Goal: Obtain resource: Download file/media

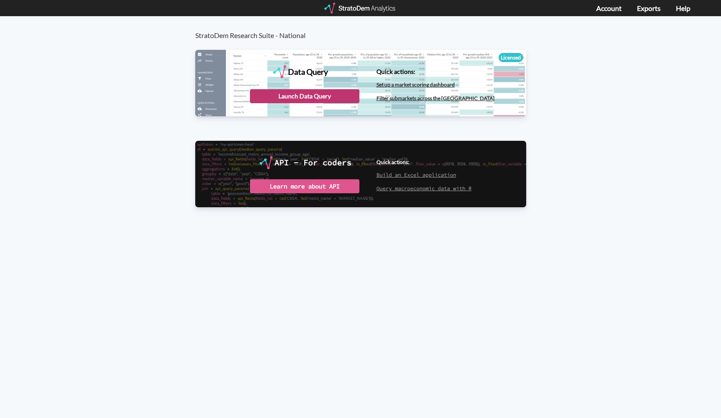
click at [298, 95] on div "Launch Data Query" at bounding box center [304, 96] width 109 height 14
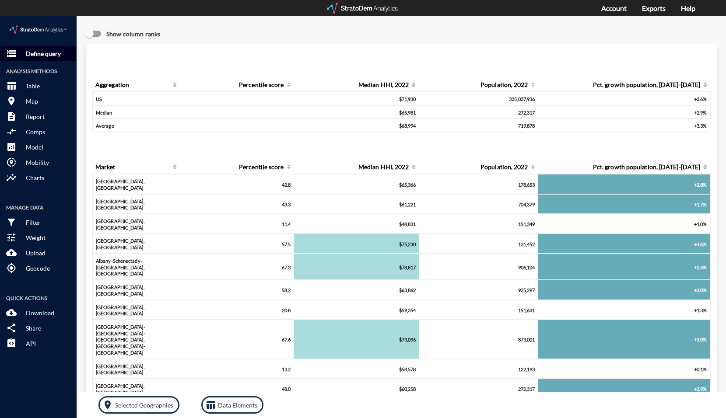
click button "storage Define query"
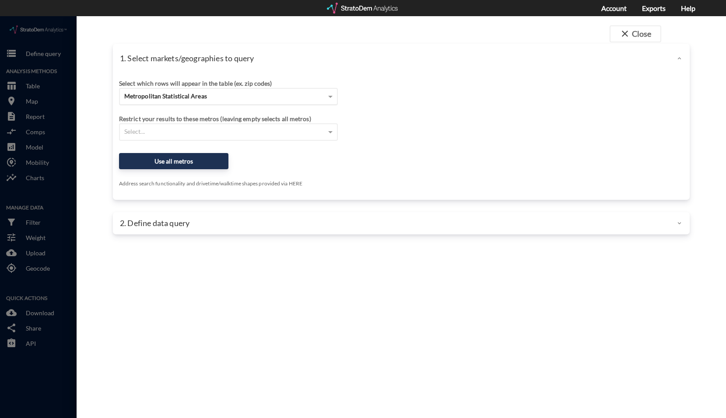
click div "Metropolitan Statistical Areas"
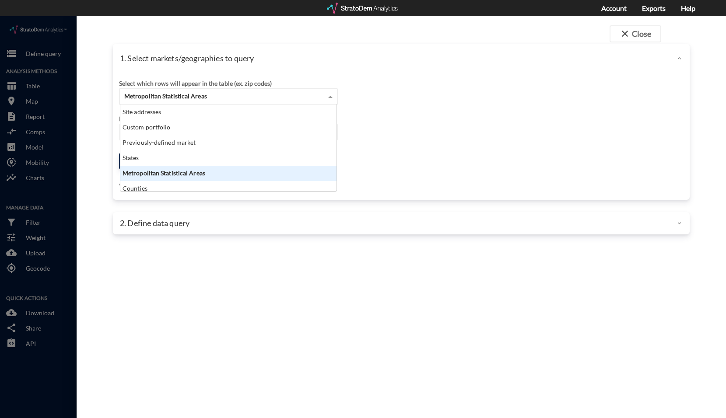
scroll to position [80, 211]
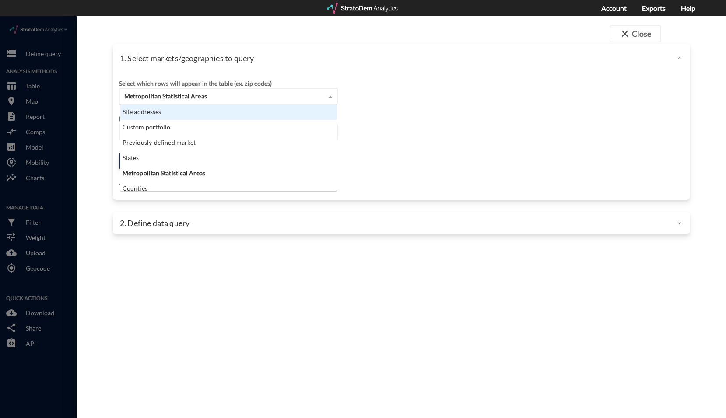
click div "Site addresses"
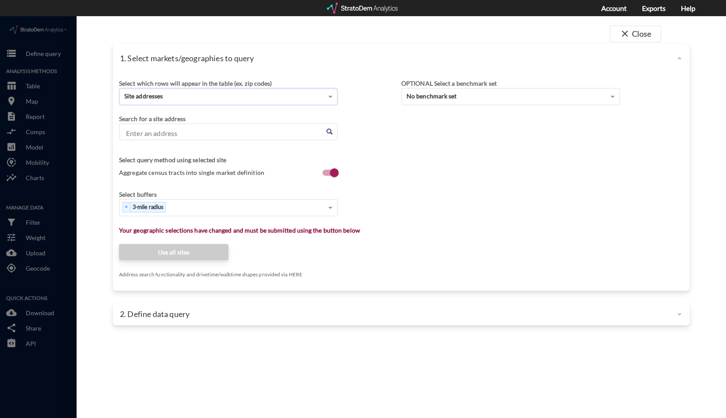
click input "Enter an address"
paste input "1256 Main Street, Southlake, TX 76092"
click li "1256 Main St, Southlake, Texas"
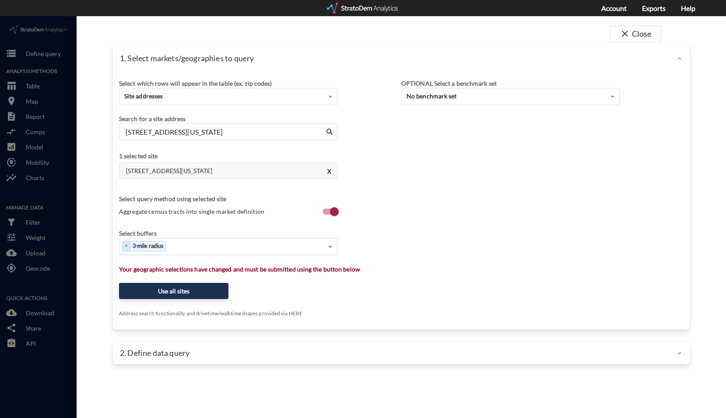
type input "1256 Main St, Southlake, Texas"
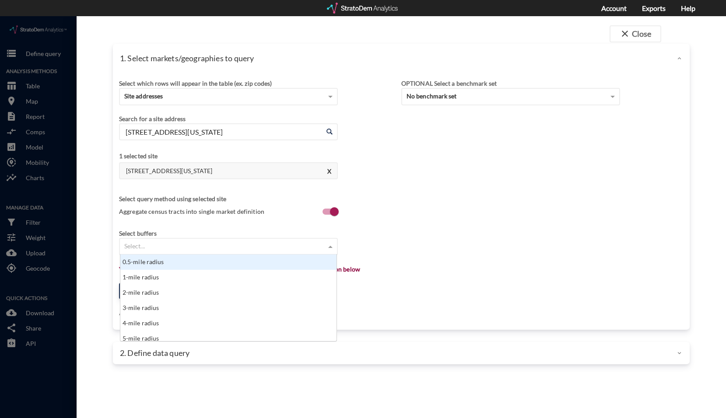
click div "Select..."
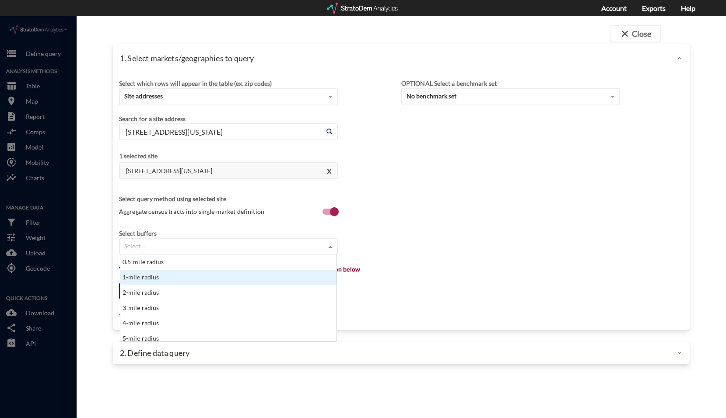
click div "1-mile radius"
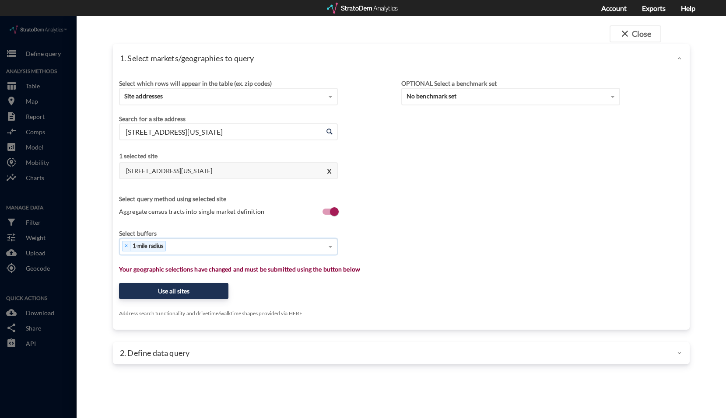
click div "× 1-mile radius"
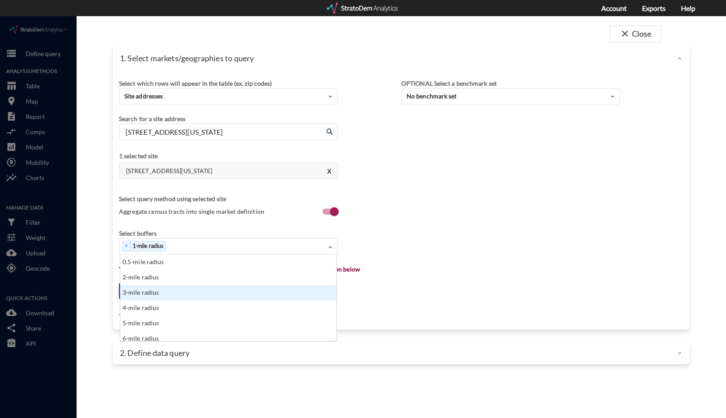
click div "3-mile radius"
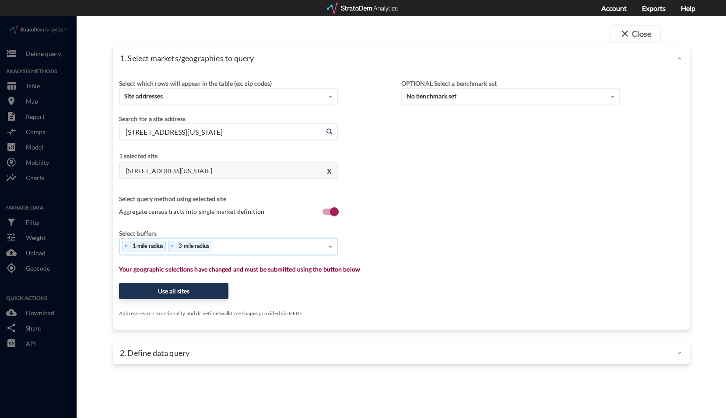
click div "× 1-mile radius × 3-mile radius"
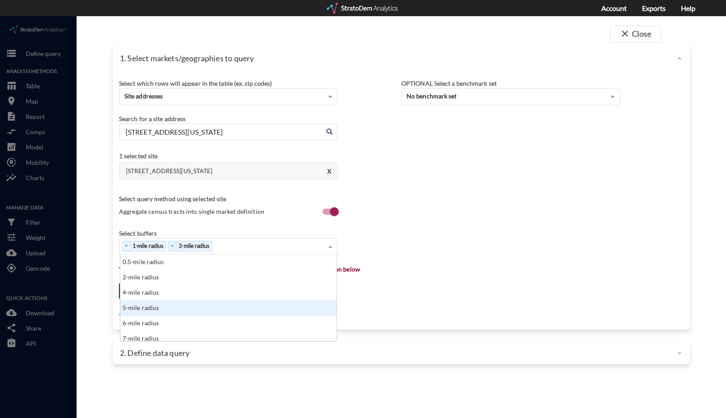
click div "5-mile radius"
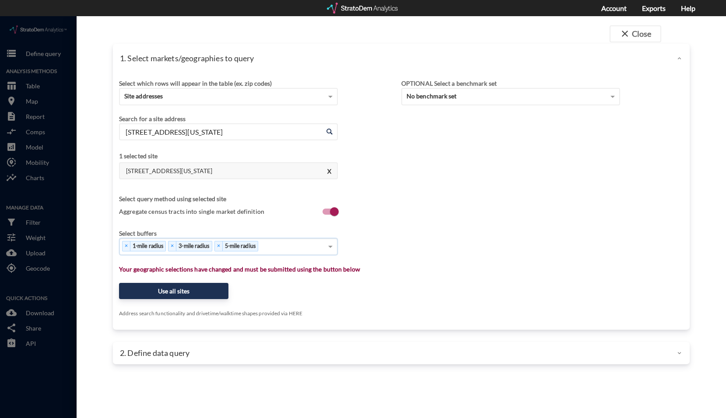
click div "× 1-mile radius × 3-mile radius × 5-mile radius"
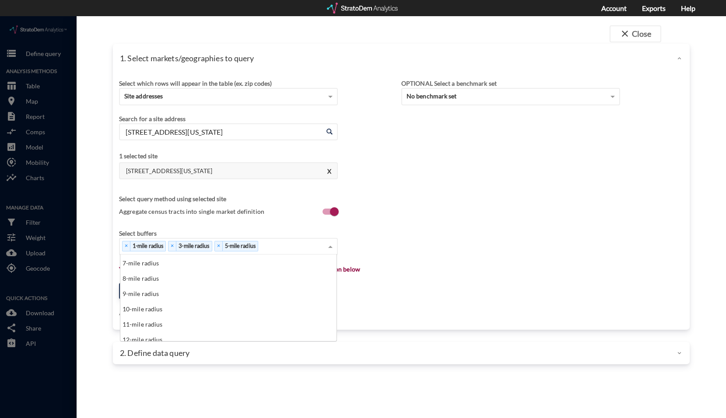
scroll to position [88, 0]
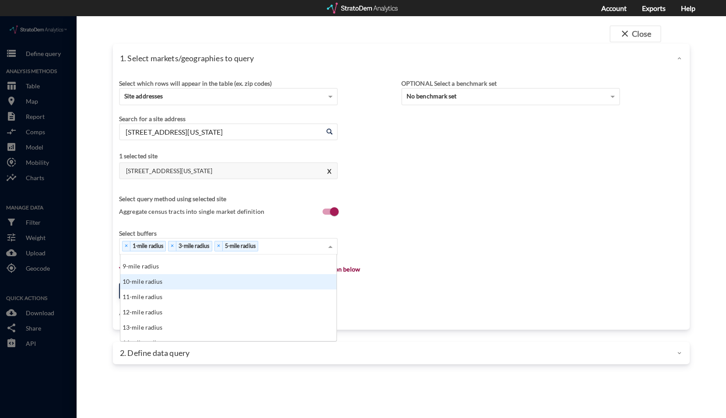
click div "10-mile radius"
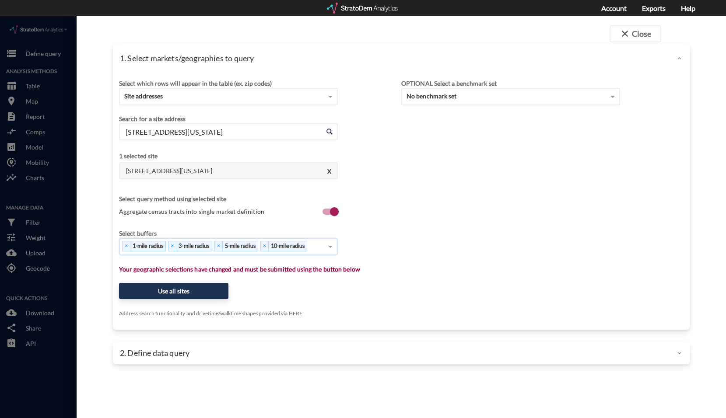
click input
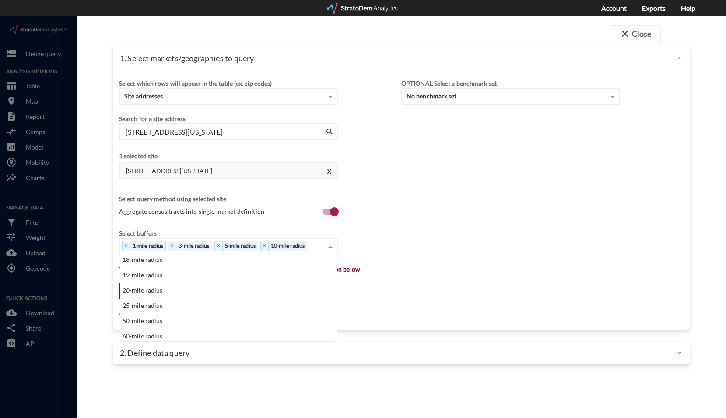
scroll to position [219, 0]
click div "Select buffers"
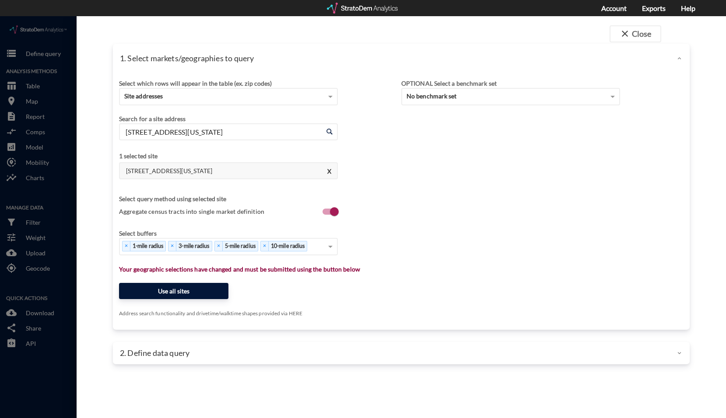
click button "Use all sites"
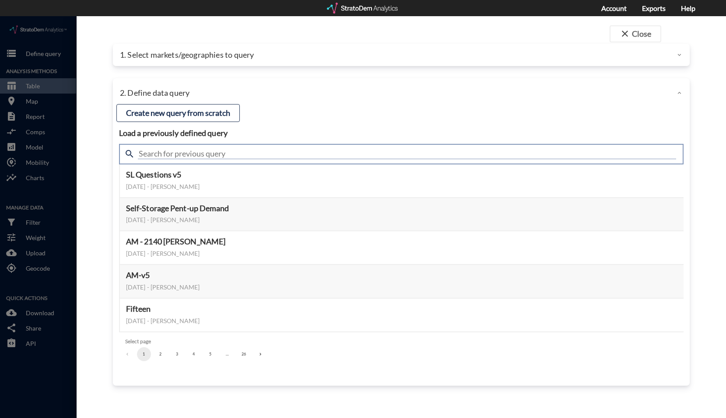
click input "text"
type input "active"
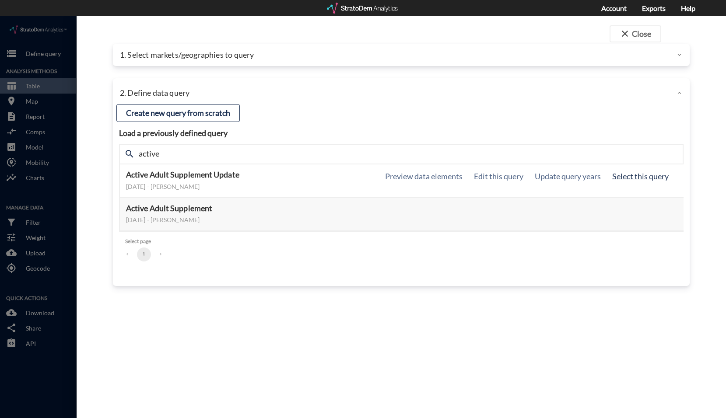
click button "Select this query"
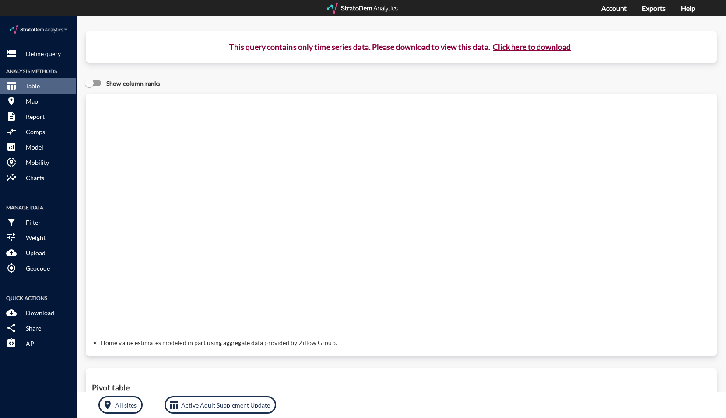
click button "Click here to download"
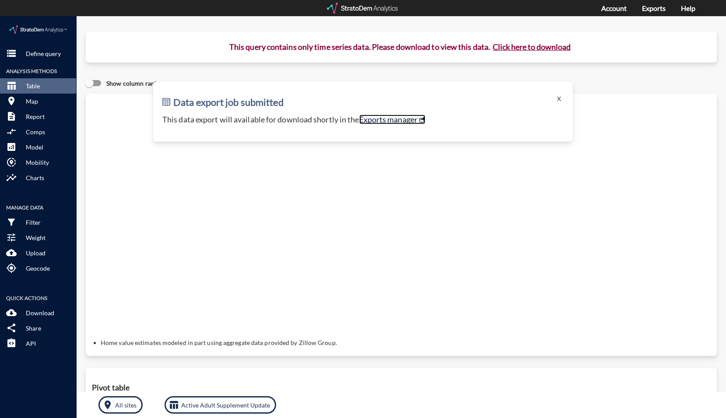
click link "Exports manager"
click button "X"
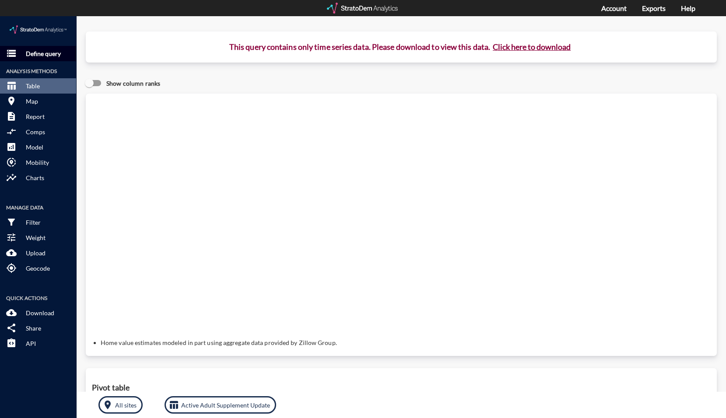
click p "Define query"
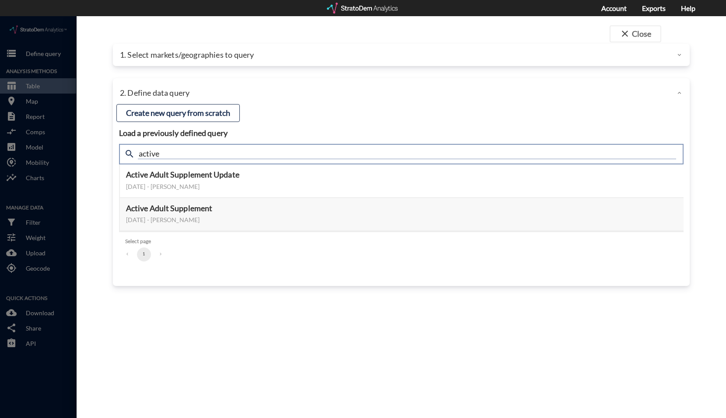
drag, startPoint x: 165, startPoint y: 135, endPoint x: 90, endPoint y: 136, distance: 75.7
click div "close Close 1. Select markets/geographies to query Select which rows will appea…"
type input "housing"
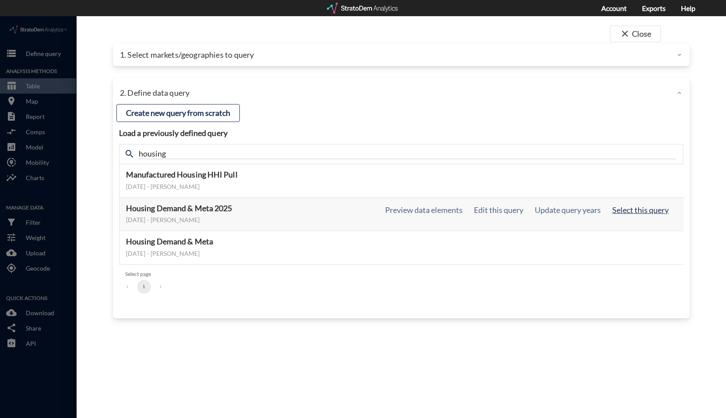
click button "Select this query"
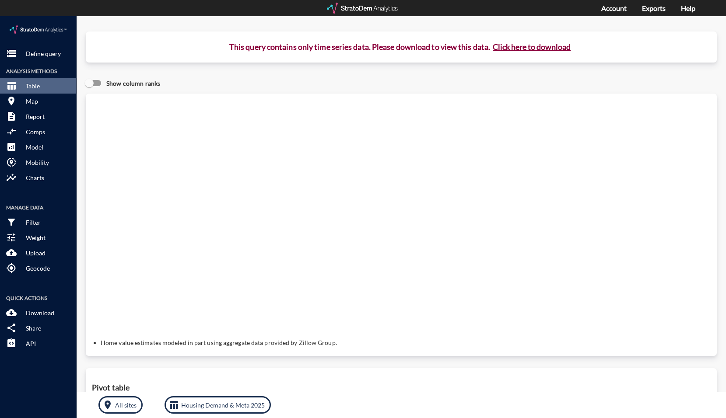
click button "Click here to download"
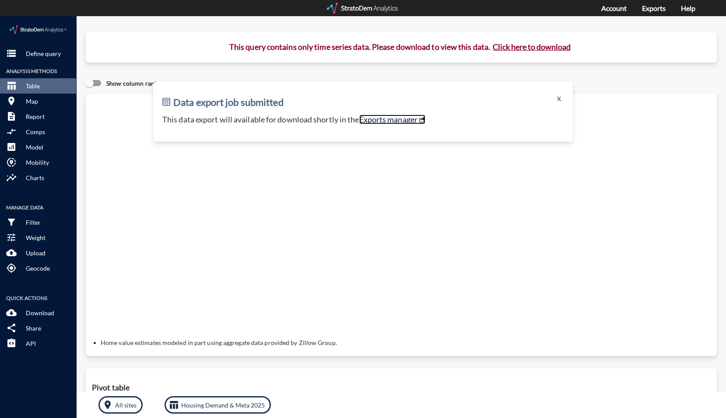
click link "Exports manager"
click button "X"
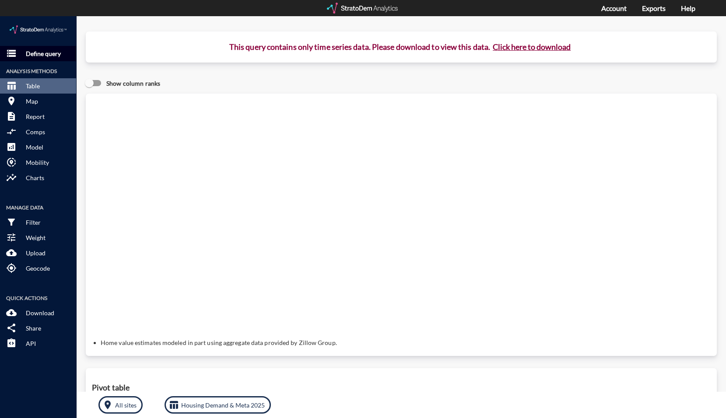
click button "storage Define query"
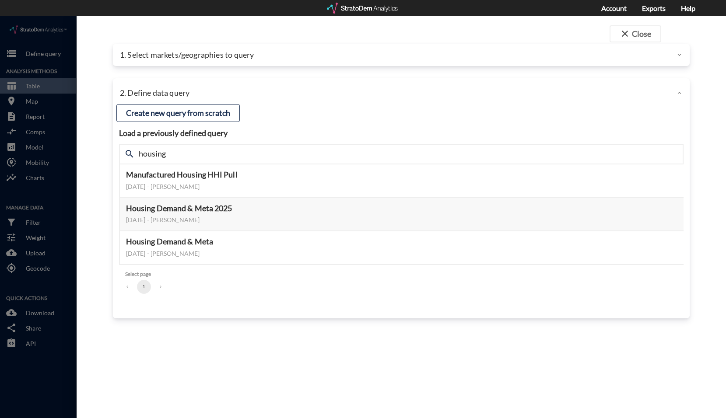
click p "1. Select markets/geographies to query"
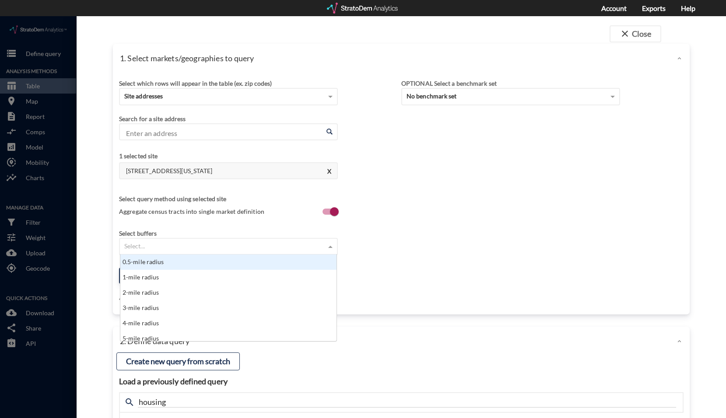
click div "Select..."
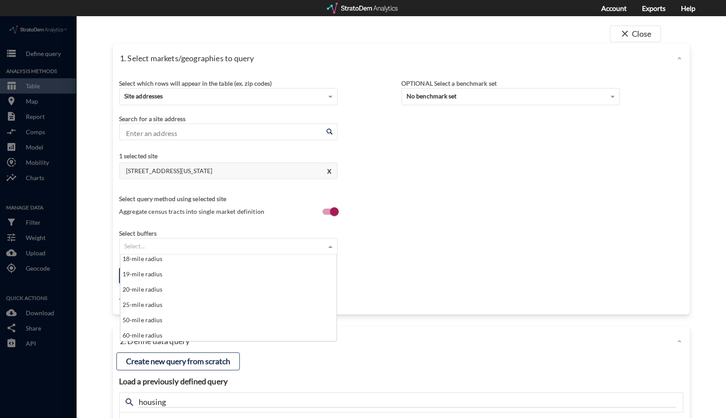
scroll to position [350, 0]
click div "15-min. drive"
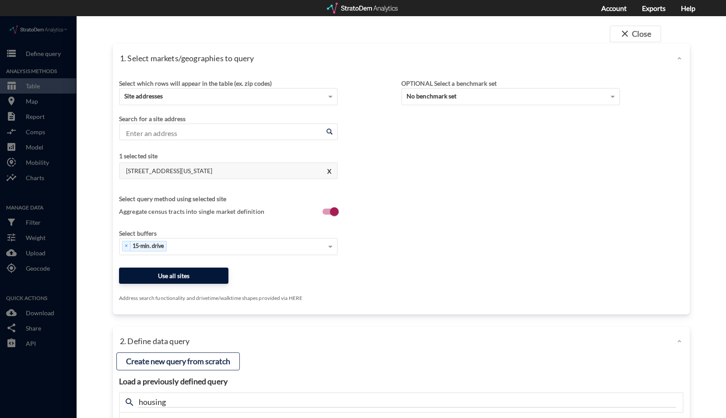
click button "Use all sites"
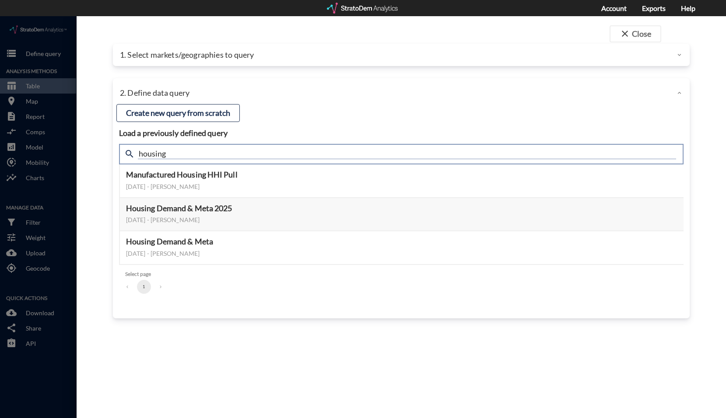
drag, startPoint x: 227, startPoint y: 133, endPoint x: 81, endPoint y: 136, distance: 145.3
click div "close Close 1. Select markets/geographies to query Select which rows will appea…"
type input "d"
type input "active"
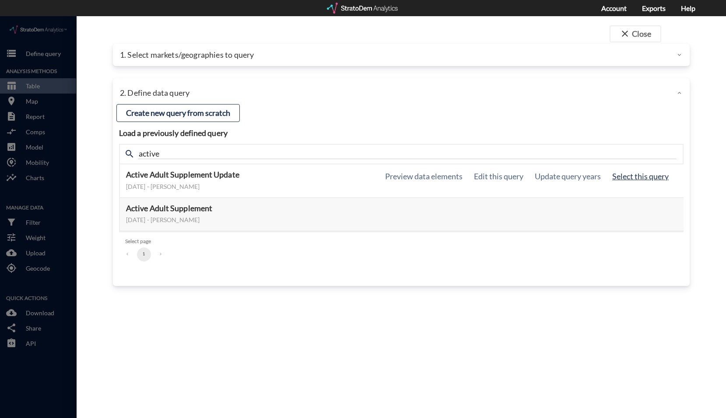
click button "Select this query"
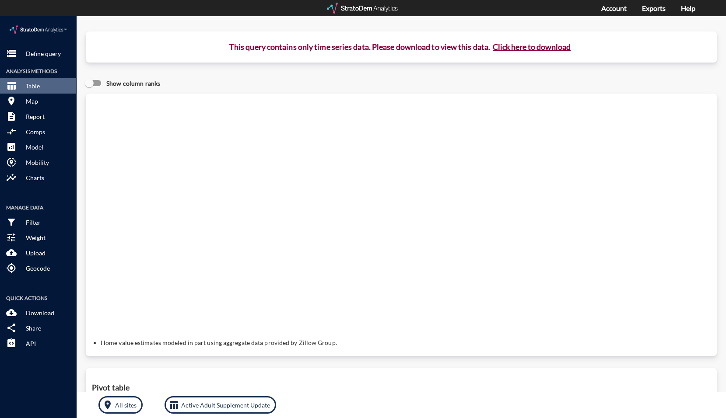
click button "Click here to download"
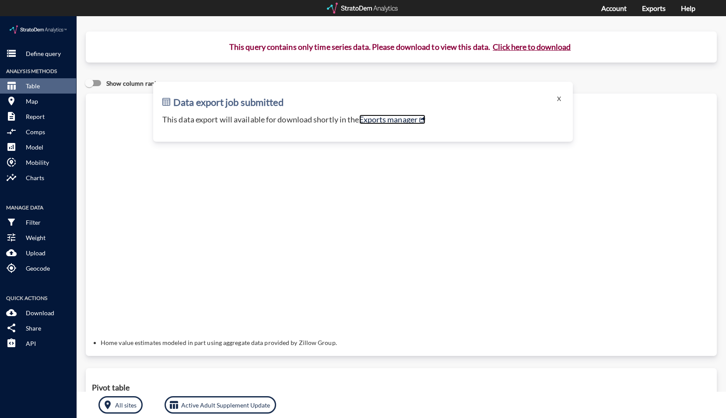
click link "Exports manager"
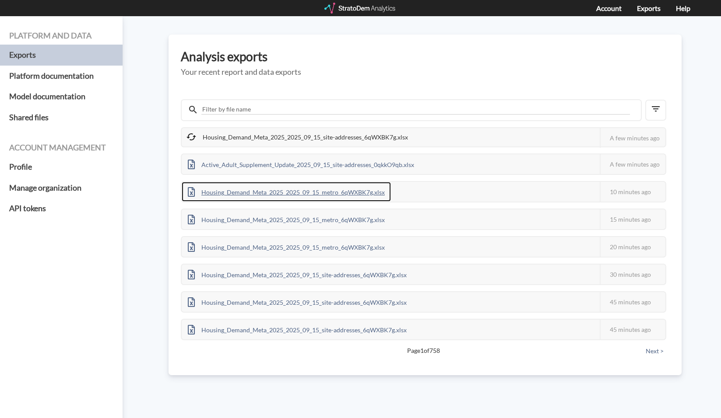
click at [249, 188] on div "Housing_Demand_Meta_2025_2025_09_15_metro_6qWXBK7g.xlsx" at bounding box center [286, 192] width 209 height 20
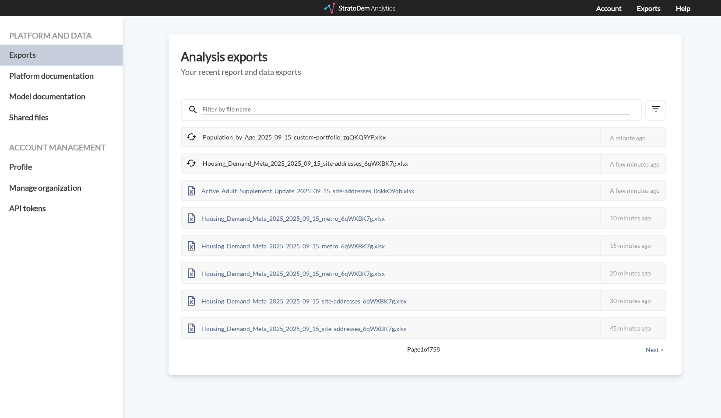
click at [346, 73] on h5 "Your recent report and data exports" at bounding box center [425, 72] width 488 height 9
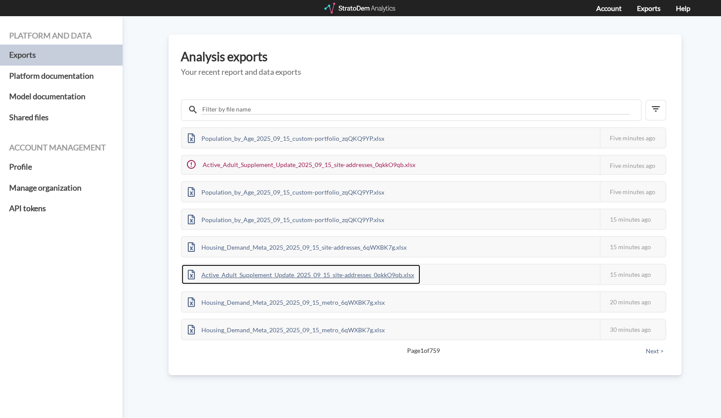
click at [265, 270] on div "Active_Adult_Supplement_Update_2025_09_15_site-addresses_0qkkO9qb.xlsx" at bounding box center [301, 275] width 239 height 20
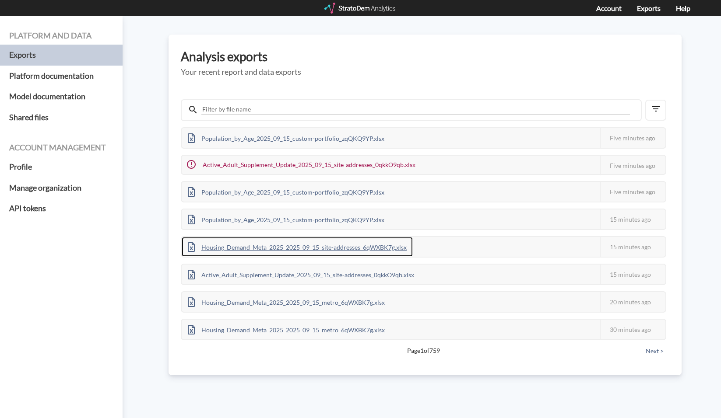
click at [277, 244] on div "Housing_Demand_Meta_2025_2025_09_15_site-addresses_6qWXBK7g.xlsx" at bounding box center [297, 247] width 231 height 20
